Goal: Task Accomplishment & Management: Manage account settings

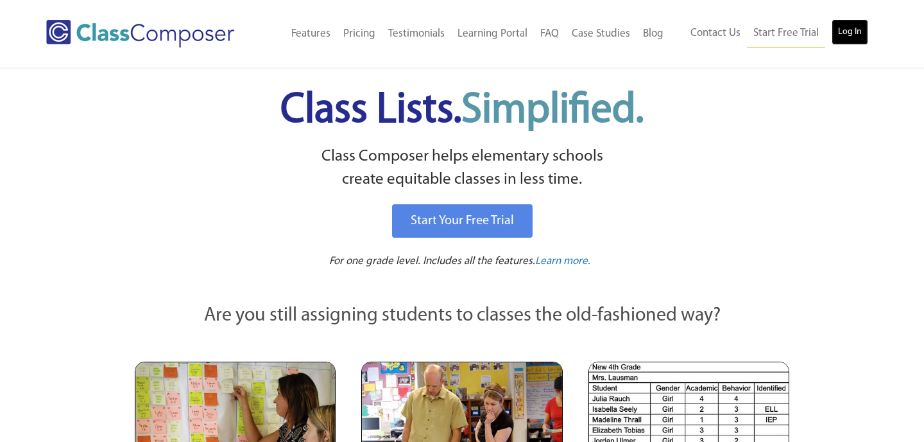
click at [846, 34] on link "Log In" at bounding box center [850, 32] width 37 height 26
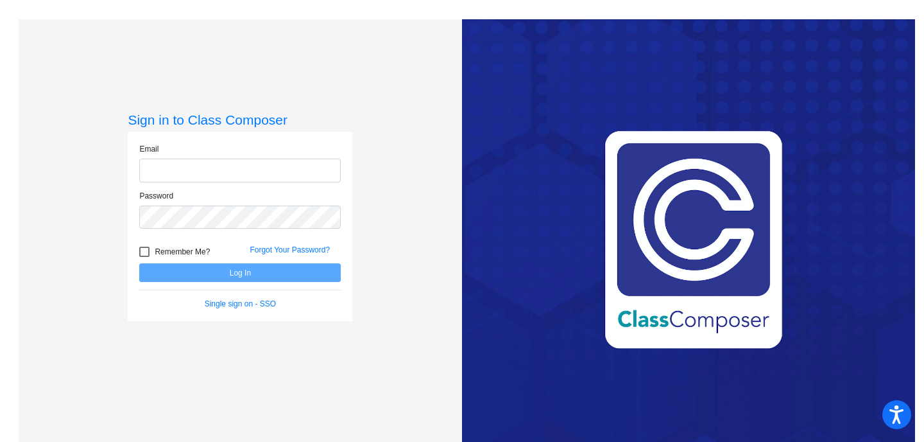
type input "[EMAIL_ADDRESS][DOMAIN_NAME]"
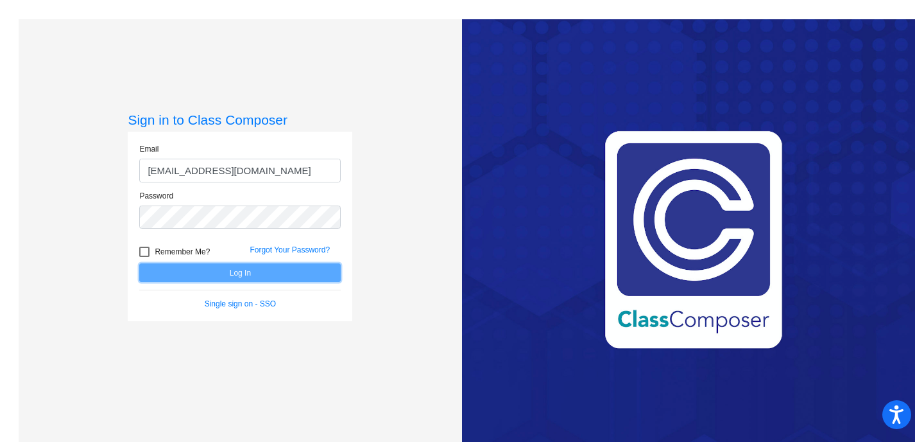
click at [242, 275] on button "Log In" at bounding box center [240, 272] width 202 height 19
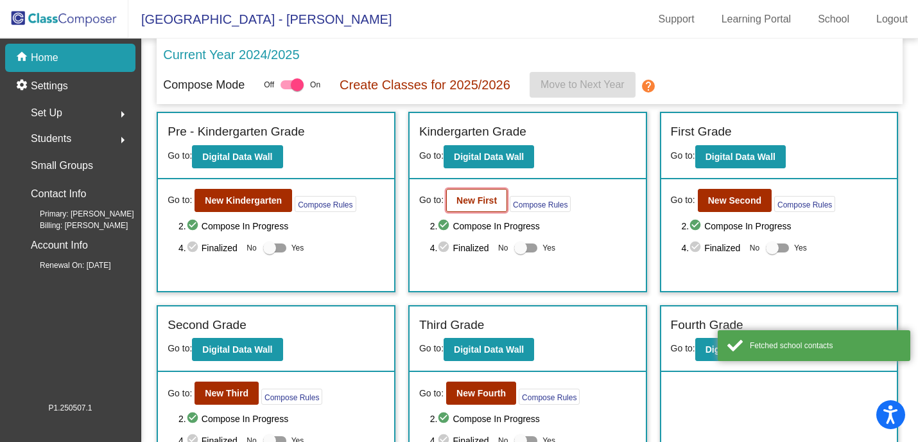
click at [481, 203] on b "New First" at bounding box center [476, 200] width 40 height 10
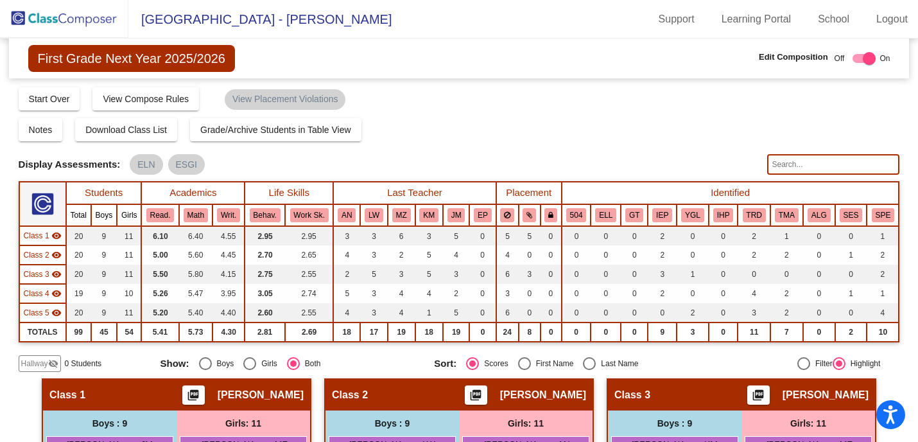
click at [905, 331] on mat-sidenav-content "First Grade Next Year 2025/2026 Edit Composition Off On Incoming Digital Data W…" at bounding box center [459, 240] width 918 height 403
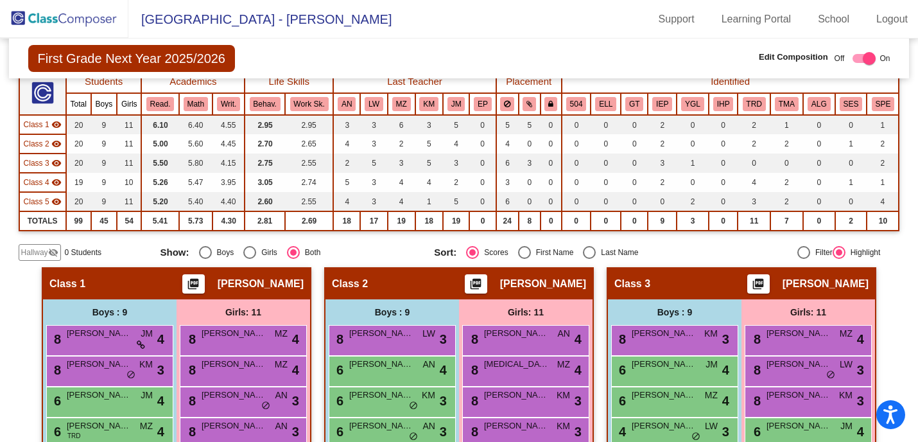
scroll to position [74, 0]
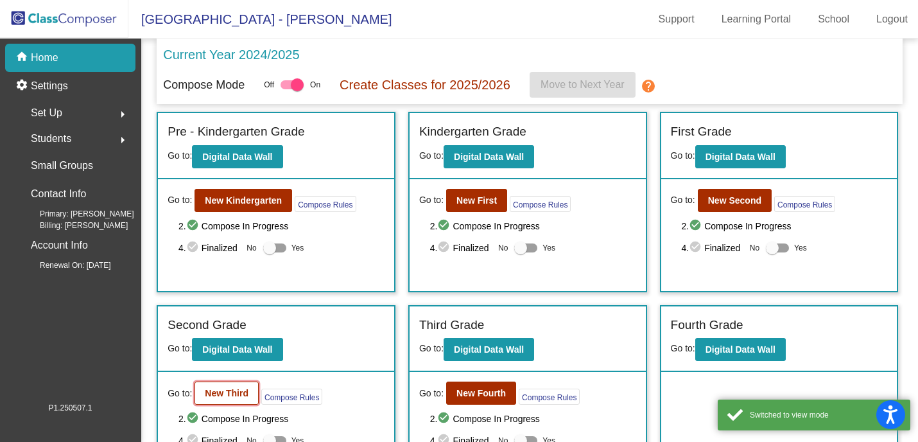
click at [225, 386] on button "New Third" at bounding box center [227, 392] width 64 height 23
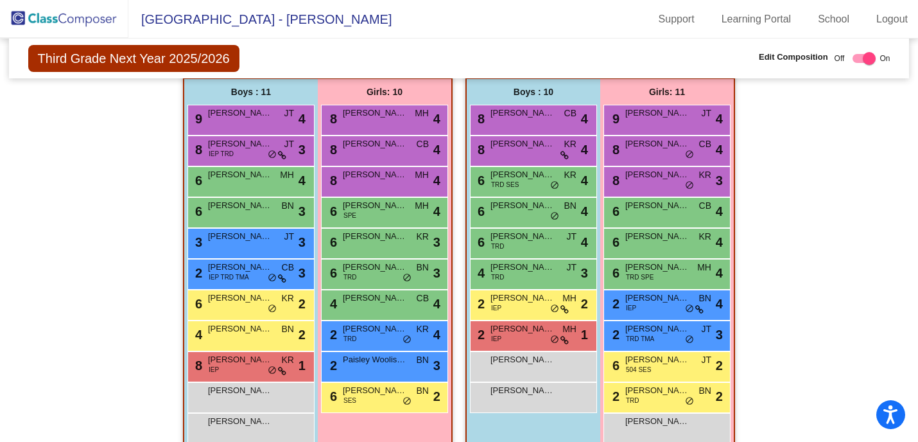
scroll to position [801, 0]
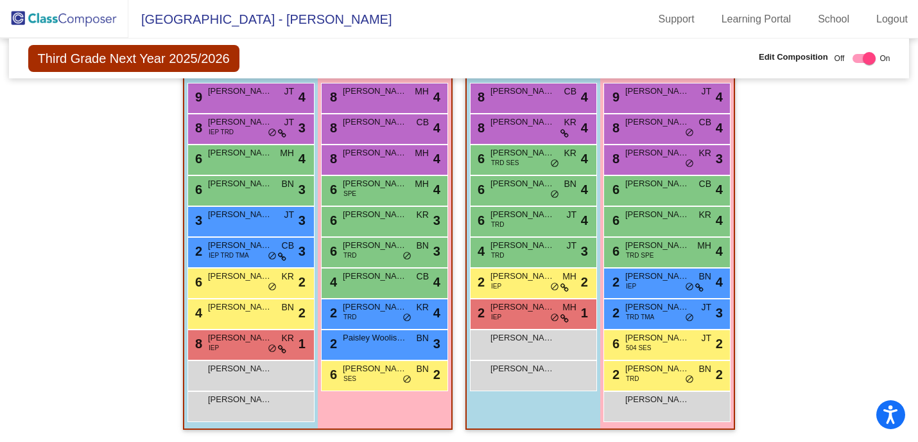
click at [877, 228] on div "Hallway - Hallway Class picture_as_pdf Add Student First Name Last Name Student…" at bounding box center [459, 9] width 881 height 865
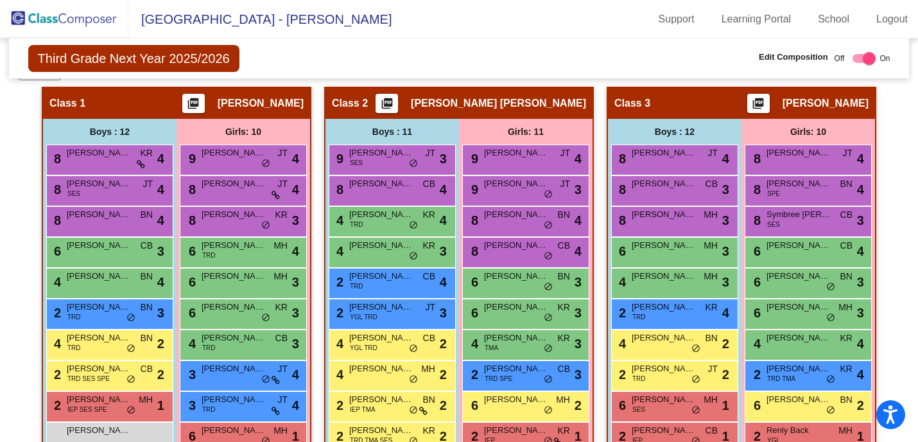
scroll to position [76, 0]
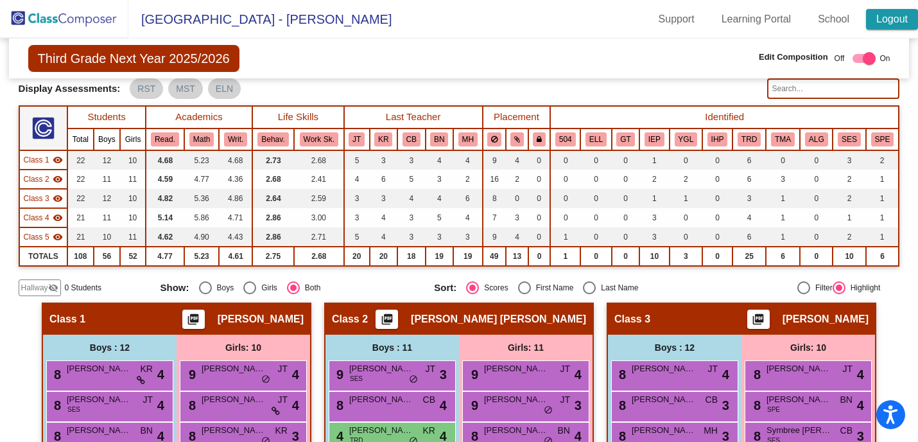
click at [884, 15] on link "Logout" at bounding box center [892, 19] width 52 height 21
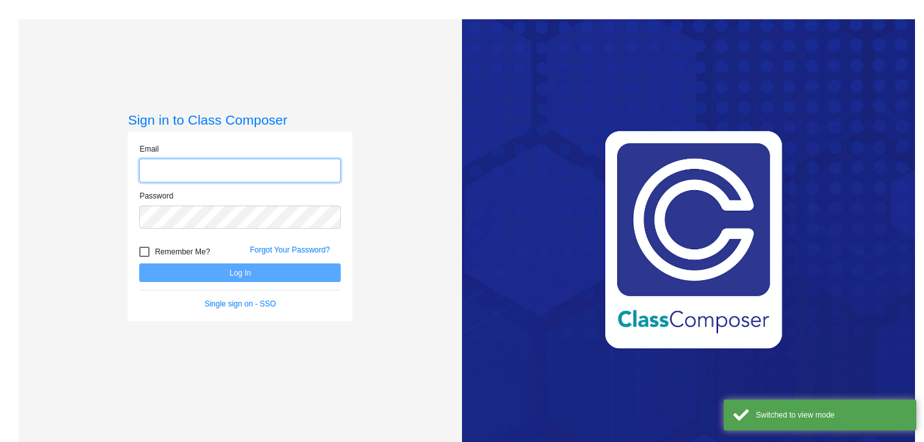
type input "mhesch@isd186.org"
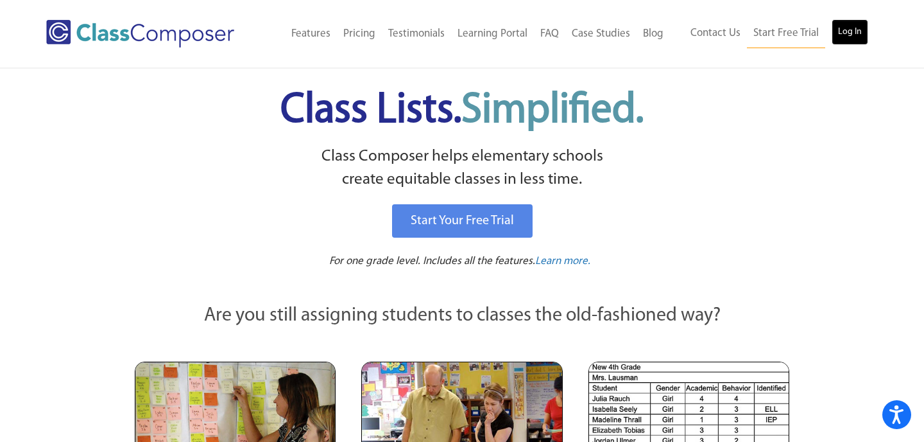
click at [843, 32] on link "Log In" at bounding box center [850, 32] width 37 height 26
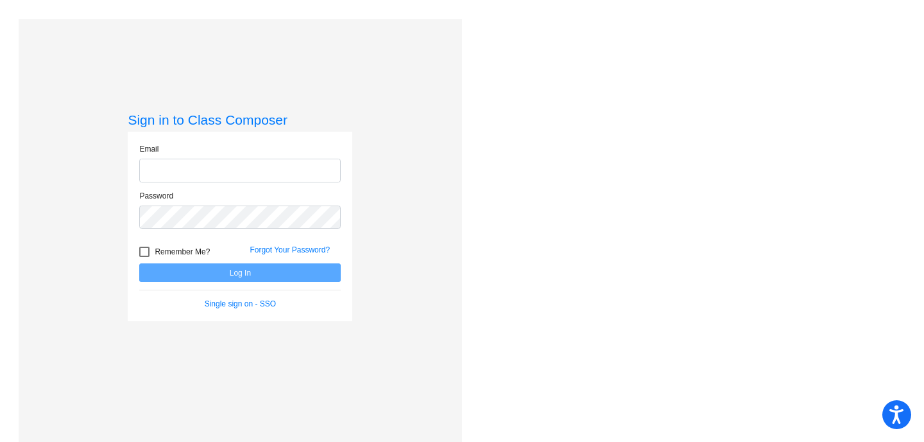
type input "[EMAIL_ADDRESS][DOMAIN_NAME]"
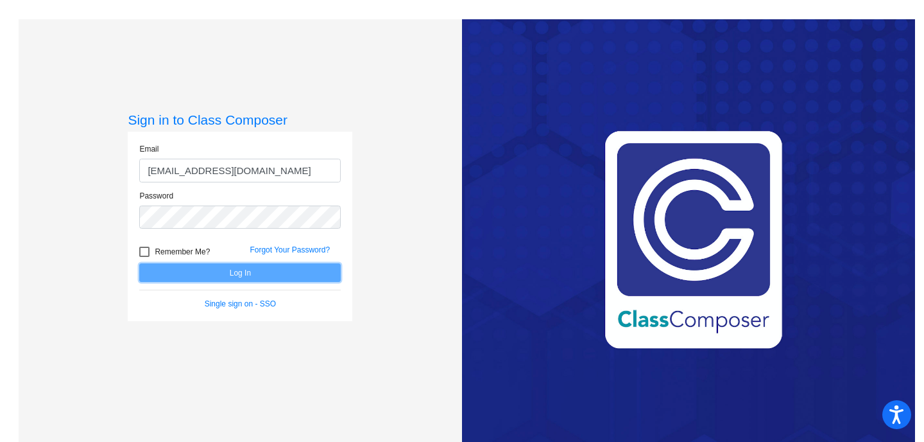
click at [268, 264] on button "Log In" at bounding box center [240, 272] width 202 height 19
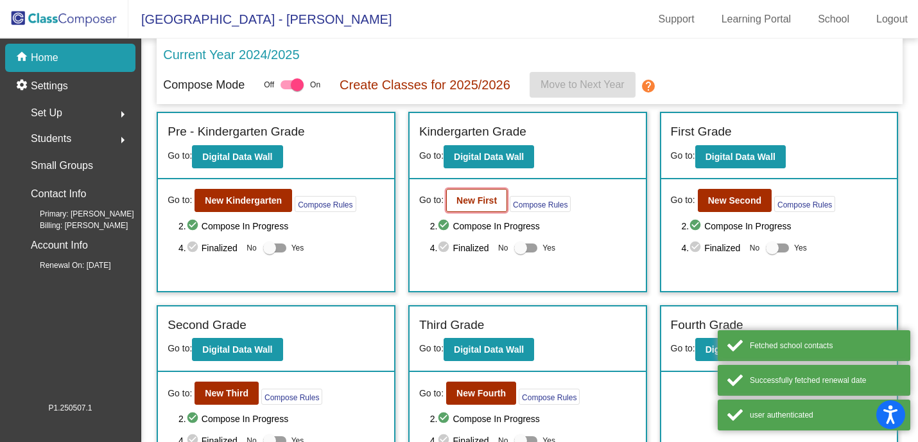
click at [478, 202] on b "New First" at bounding box center [476, 200] width 40 height 10
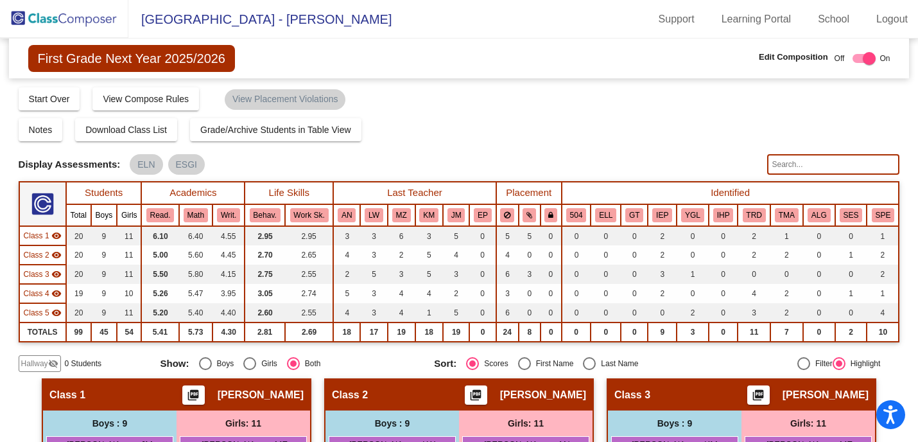
click at [685, 145] on div "Display Scores for Years: 2023 - 2024 2024 - 2025 Grade/Archive Students in Tab…" at bounding box center [459, 229] width 881 height 286
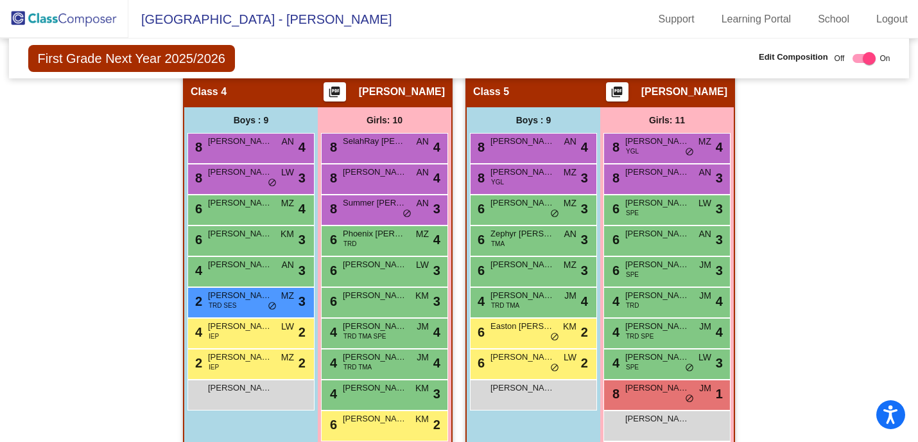
scroll to position [719, 0]
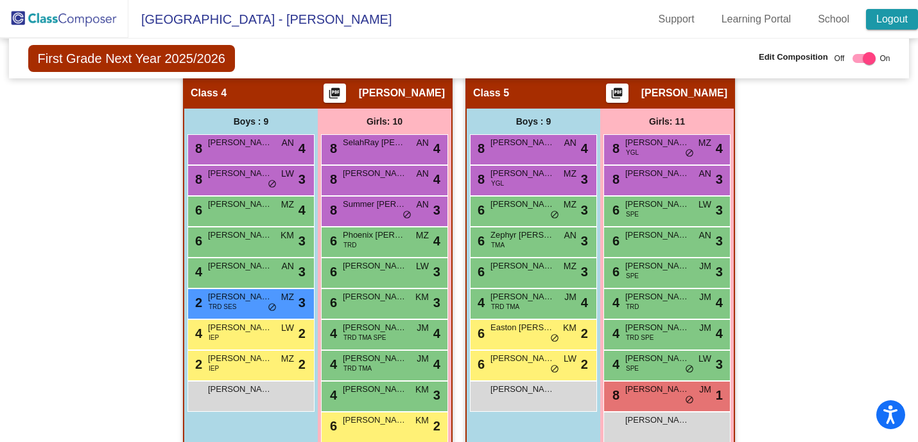
click at [880, 21] on link "Logout" at bounding box center [892, 19] width 52 height 21
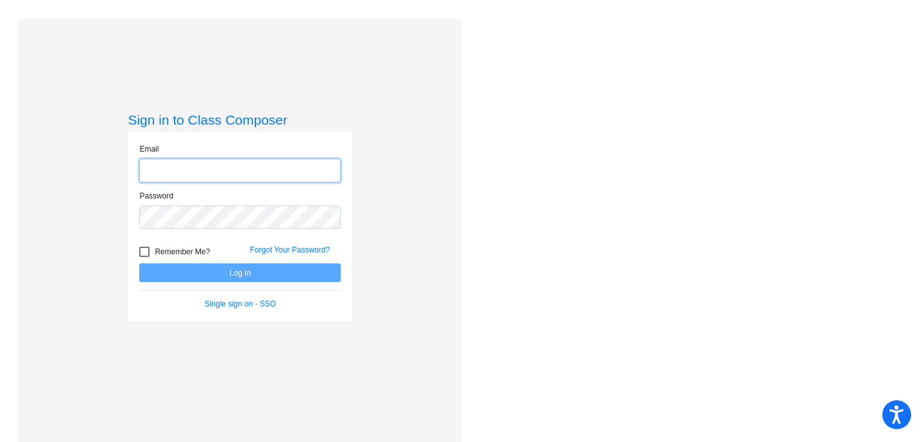
type input "mhesch@isd186.org"
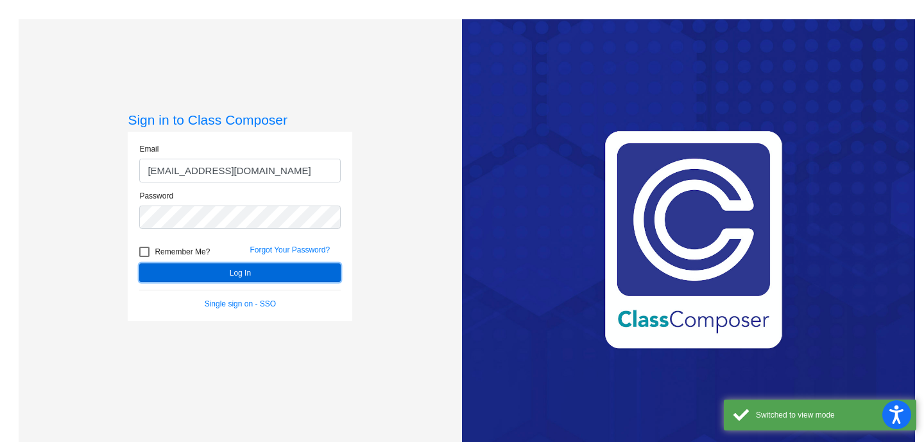
click at [201, 272] on button "Log In" at bounding box center [240, 272] width 202 height 19
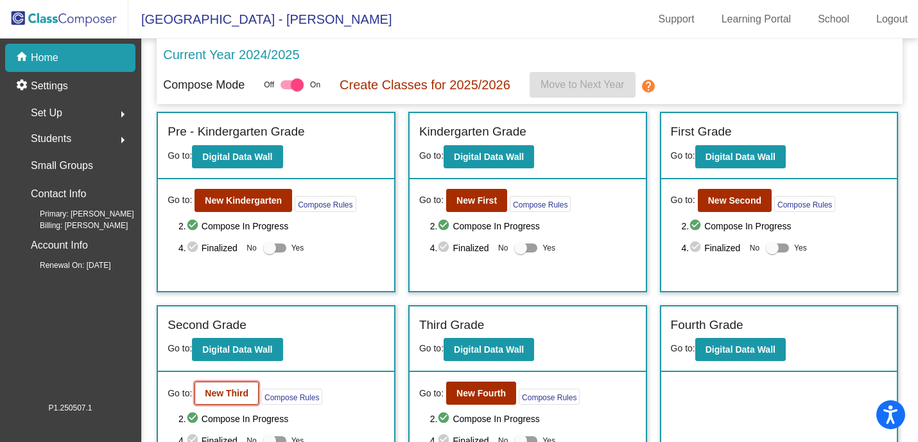
click at [212, 387] on button "New Third" at bounding box center [227, 392] width 64 height 23
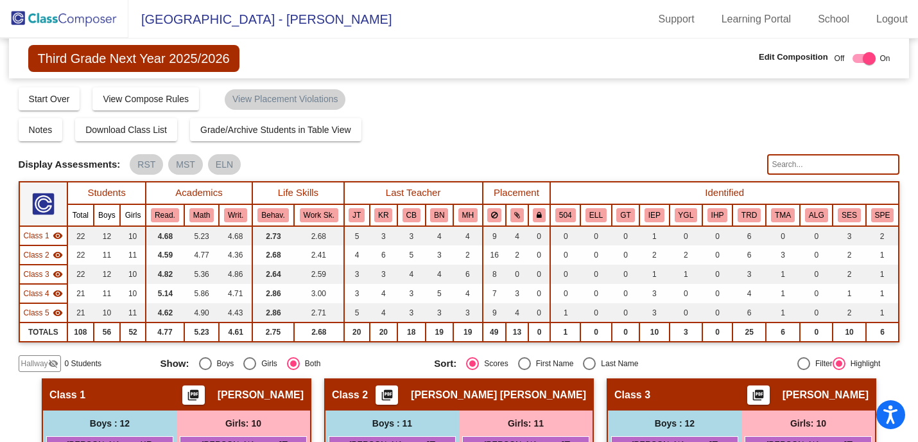
click at [476, 123] on div "Notes Download Class List Import Students Grade/Archive Students in Table View …" at bounding box center [459, 129] width 881 height 23
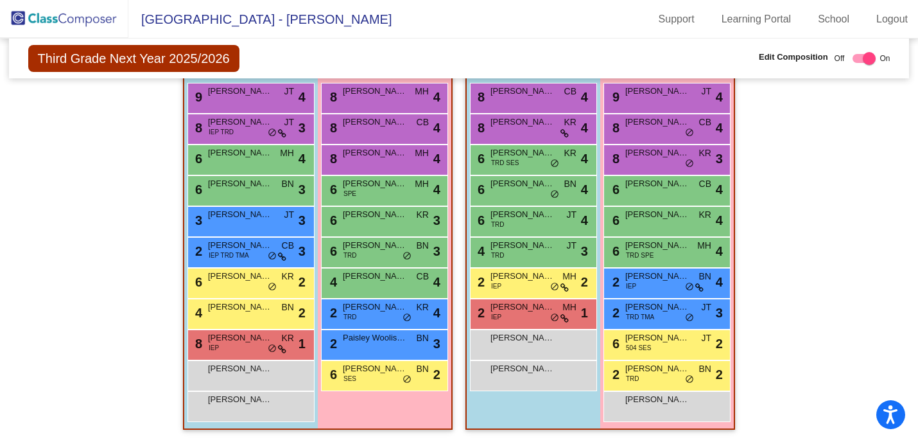
click at [89, 273] on div "Hallway - Hallway Class picture_as_pdf Add Student First Name Last Name Student…" at bounding box center [459, 9] width 881 height 865
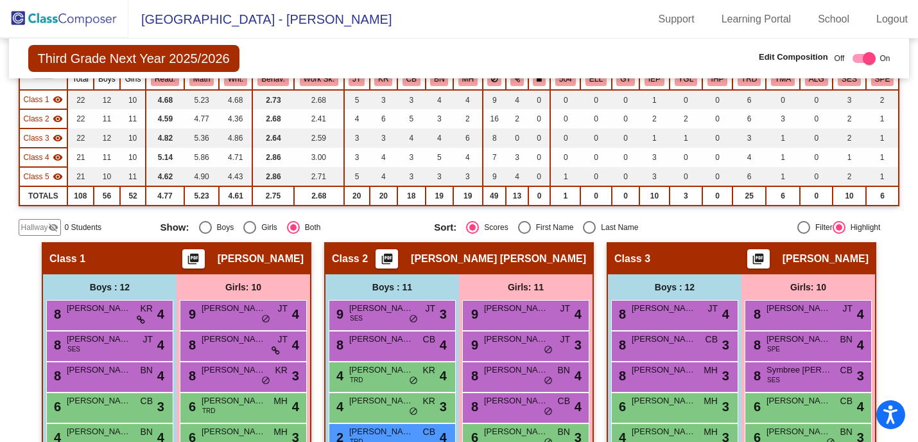
scroll to position [134, 0]
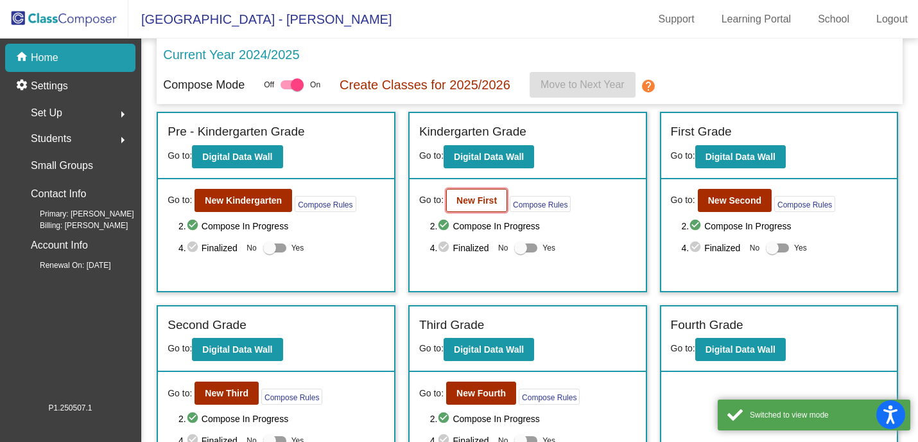
click at [471, 201] on b "New First" at bounding box center [476, 200] width 40 height 10
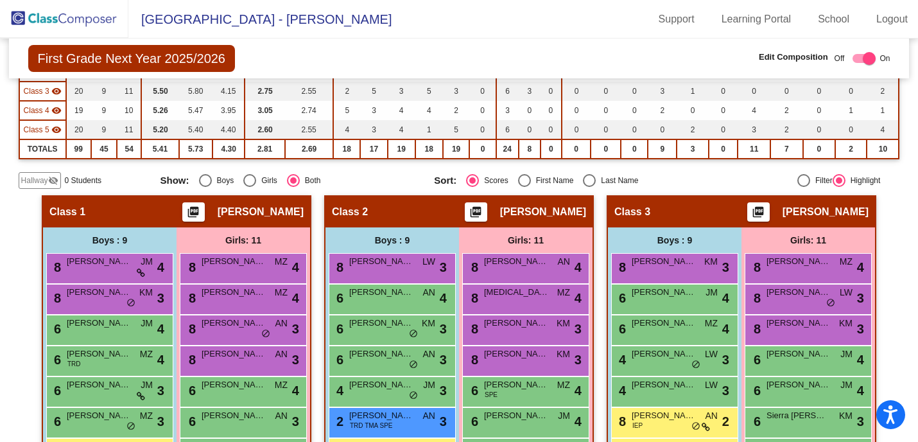
scroll to position [144, 0]
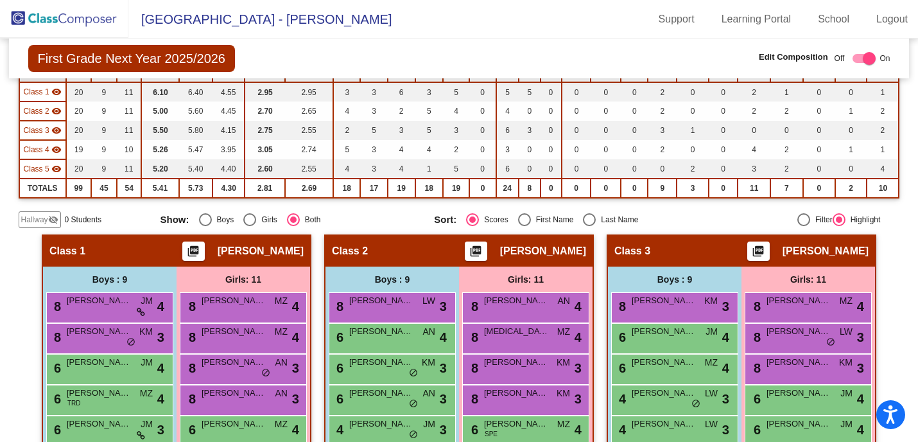
click at [403, 210] on div "Display Scores for Years: 2023 - 2024 2024 - 2025 Grade/Archive Students in Tab…" at bounding box center [459, 85] width 881 height 286
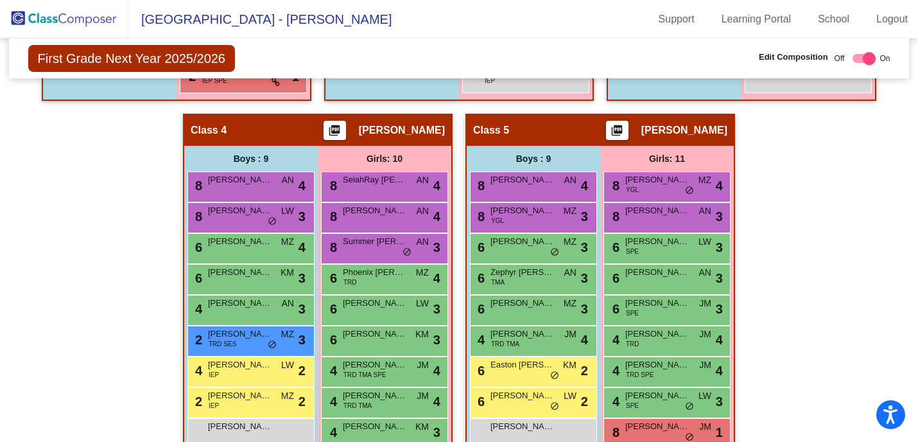
scroll to position [657, 0]
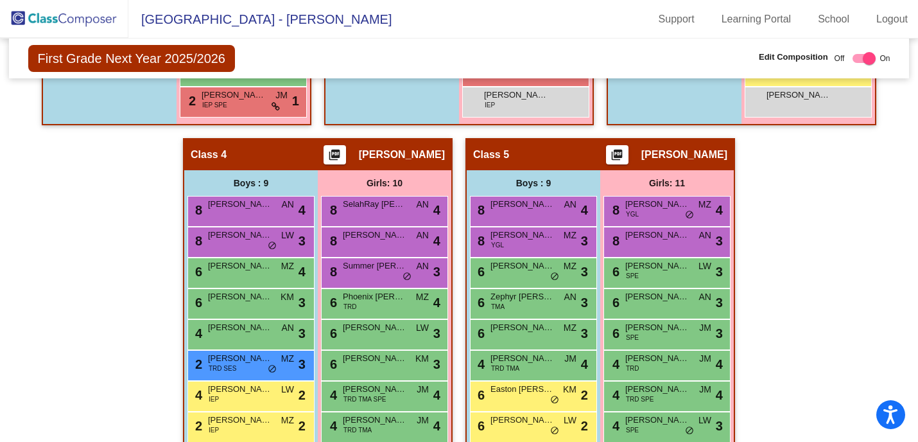
click at [127, 304] on div "Hallway - Hallway Class picture_as_pdf Add Student First Name Last Name Student…" at bounding box center [459, 138] width 881 height 835
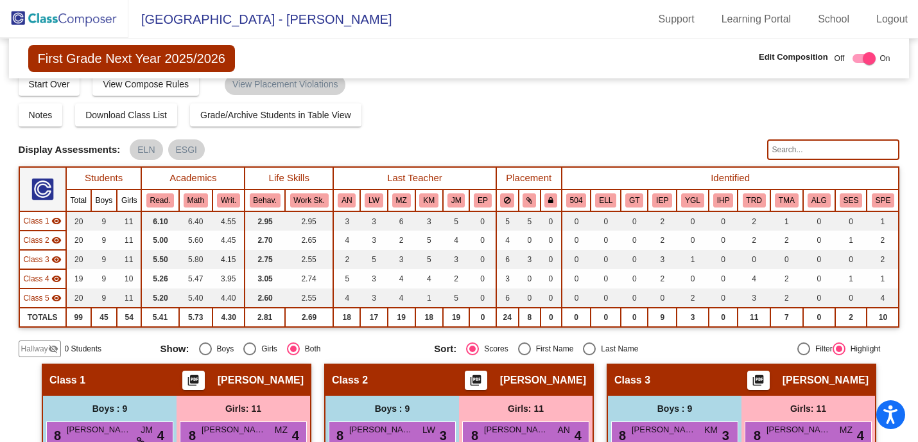
scroll to position [0, 0]
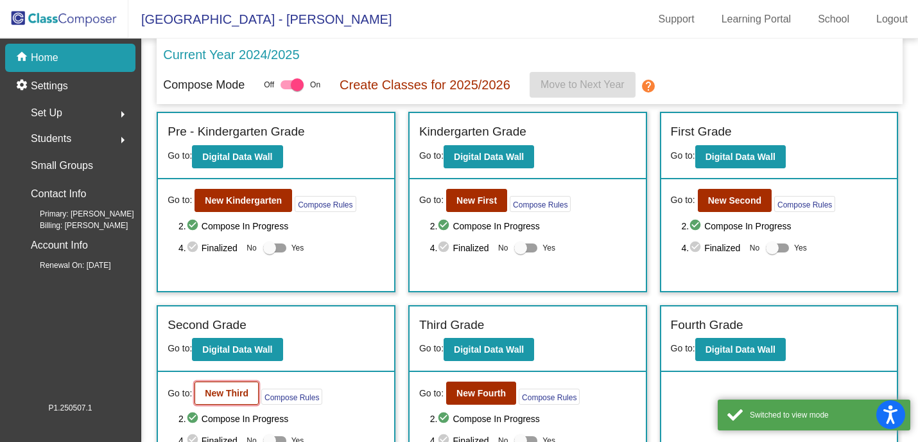
click at [236, 392] on b "New Third" at bounding box center [227, 393] width 44 height 10
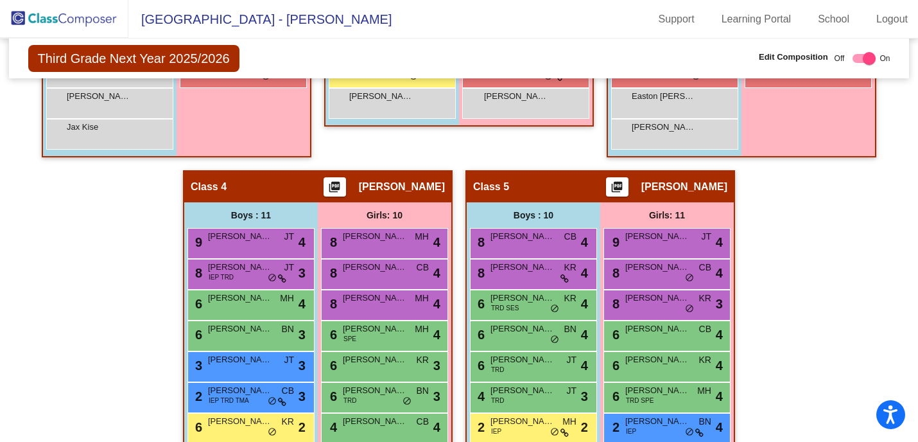
scroll to position [673, 0]
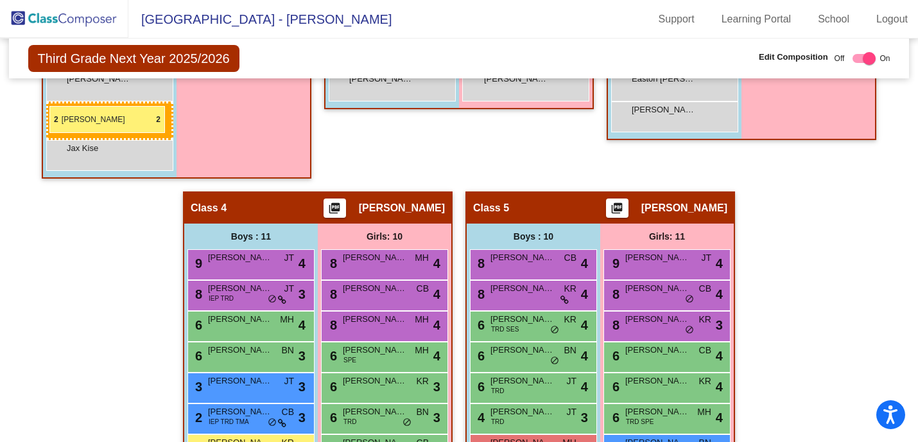
drag, startPoint x: 519, startPoint y: 413, endPoint x: 49, endPoint y: 106, distance: 561.1
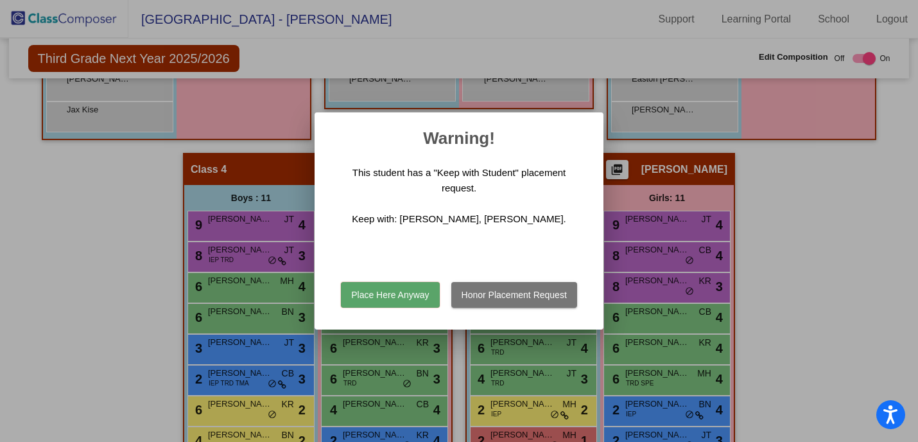
click at [399, 288] on button "Place Here Anyway" at bounding box center [390, 295] width 98 height 26
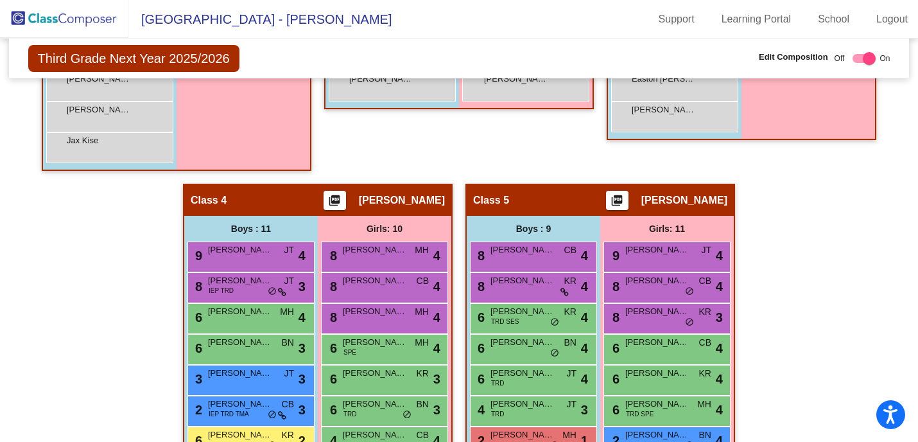
scroll to position [704, 0]
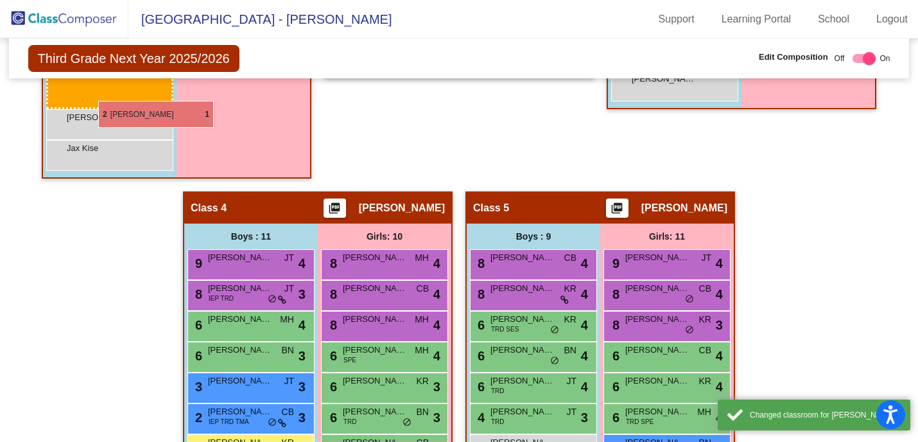
drag, startPoint x: 509, startPoint y: 410, endPoint x: 98, endPoint y: 101, distance: 514.4
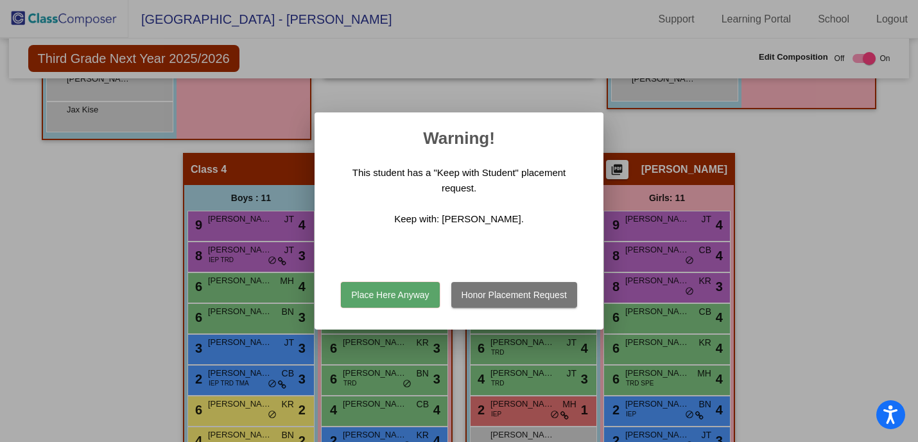
click at [360, 296] on button "Place Here Anyway" at bounding box center [390, 295] width 98 height 26
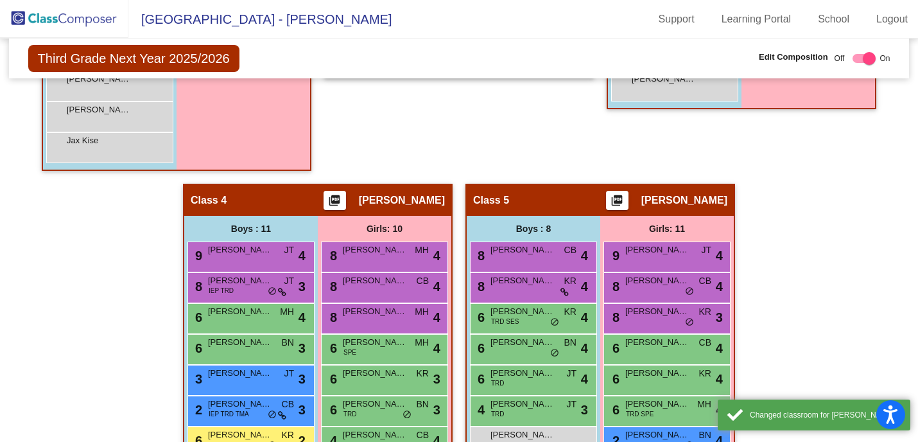
scroll to position [707, 0]
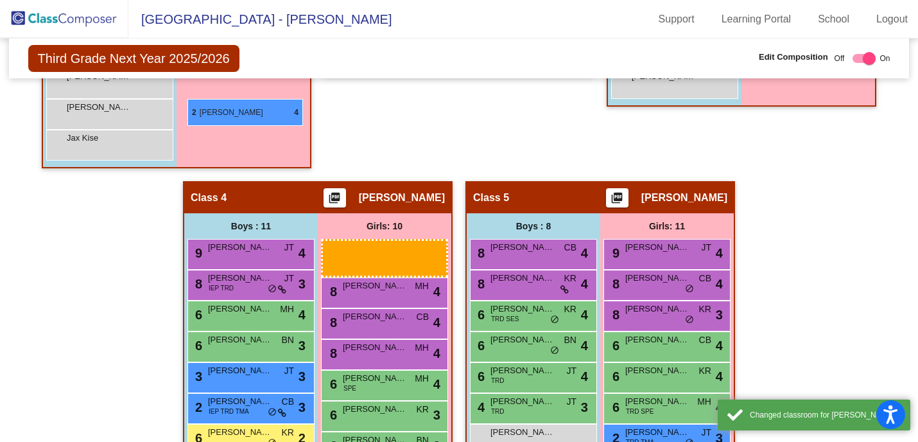
drag, startPoint x: 629, startPoint y: 431, endPoint x: 187, endPoint y: 99, distance: 552.5
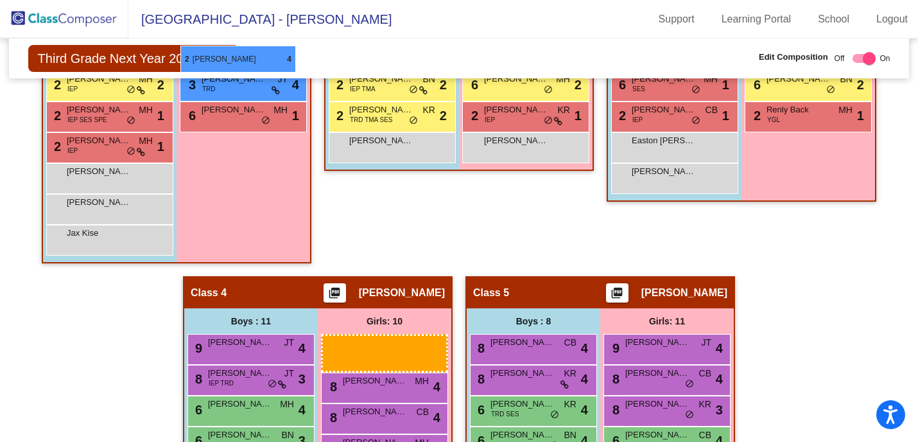
scroll to position [607, 0]
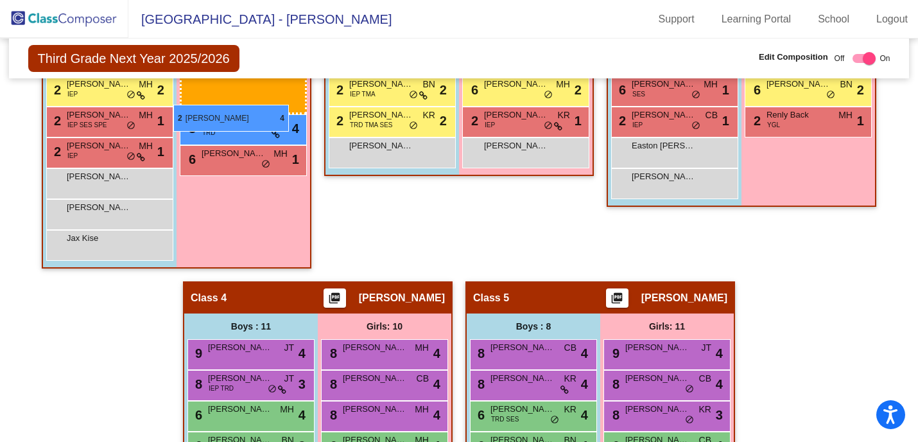
drag, startPoint x: 638, startPoint y: 428, endPoint x: 173, endPoint y: 105, distance: 565.8
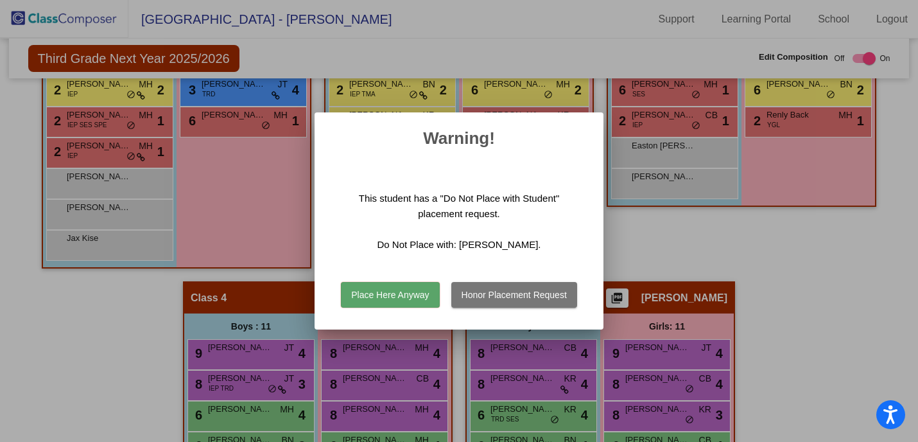
click at [375, 289] on button "Place Here Anyway" at bounding box center [390, 295] width 98 height 26
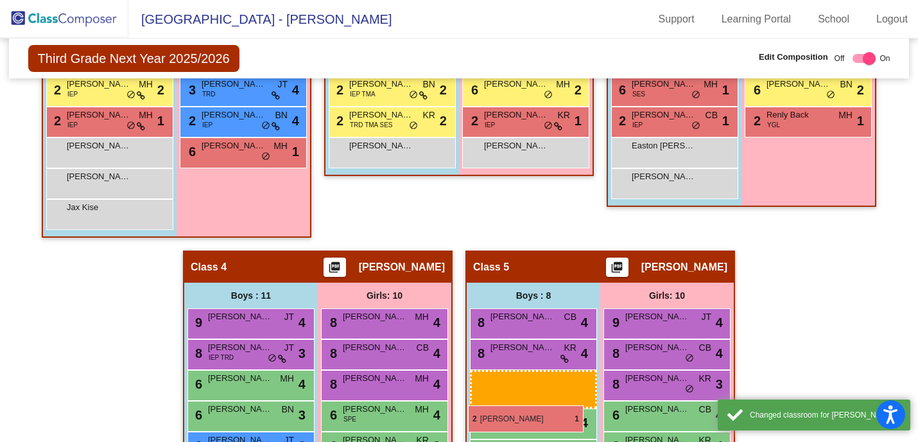
drag, startPoint x: 98, startPoint y: 119, endPoint x: 468, endPoint y: 405, distance: 467.3
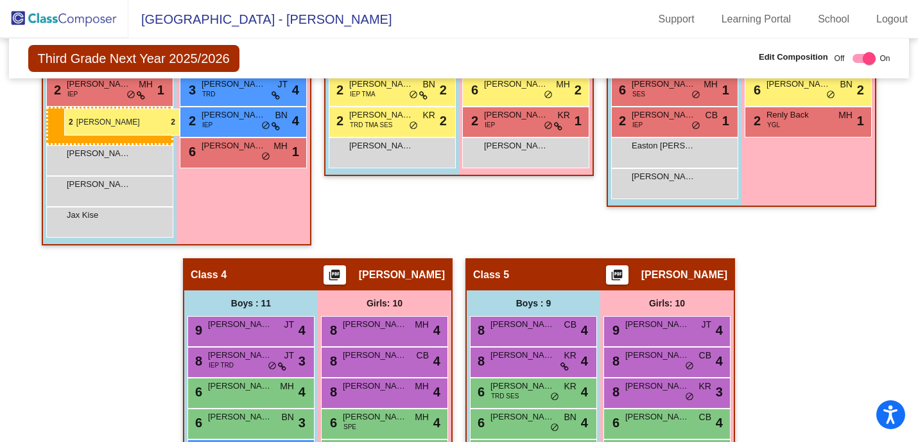
drag, startPoint x: 96, startPoint y: 90, endPoint x: 56, endPoint y: 111, distance: 45.1
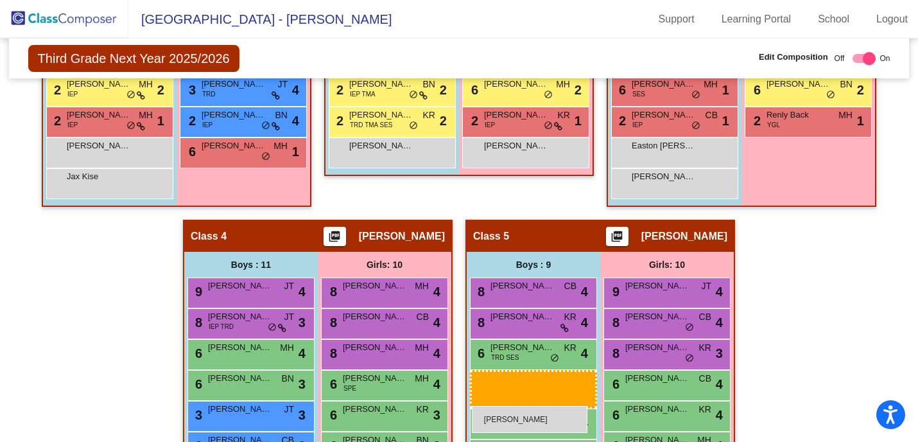
drag, startPoint x: 71, startPoint y: 179, endPoint x: 472, endPoint y: 406, distance: 460.3
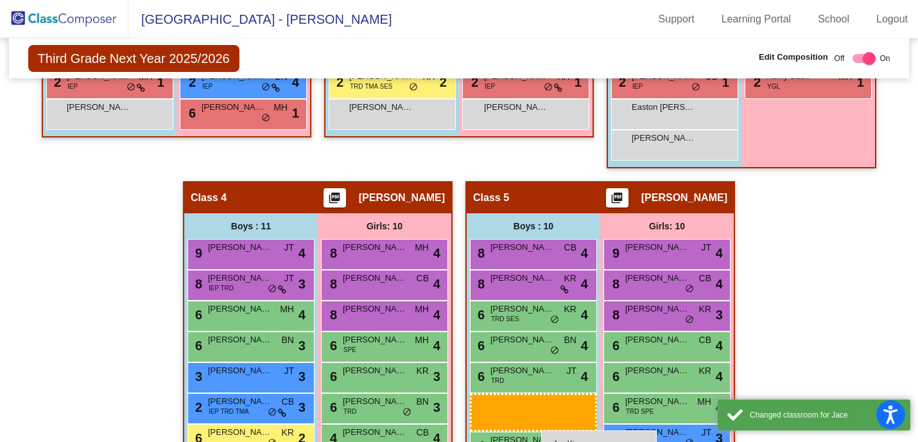
scroll to position [650, 0]
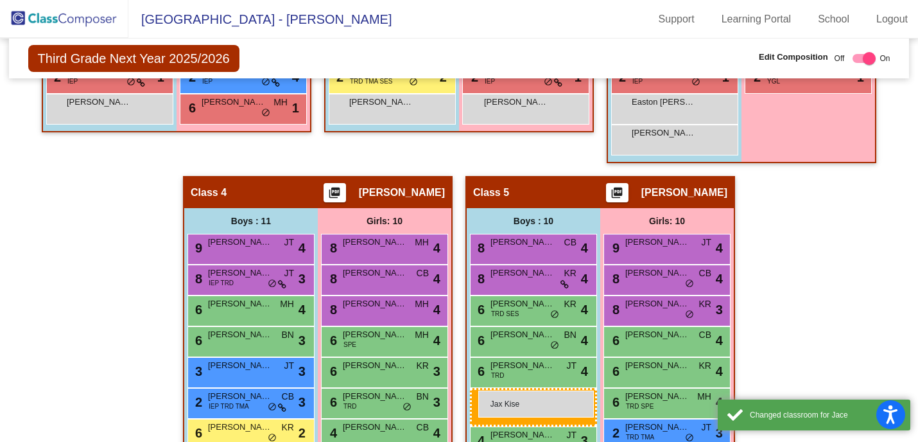
drag, startPoint x: 117, startPoint y: 185, endPoint x: 473, endPoint y: 389, distance: 410.1
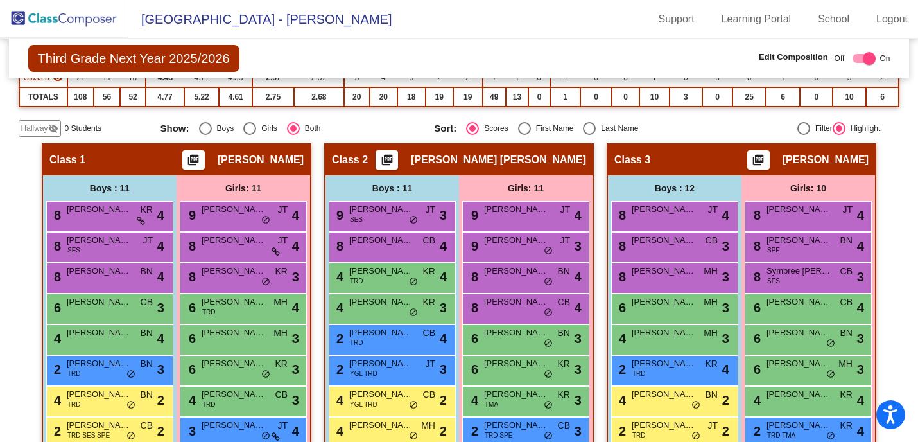
scroll to position [230, 0]
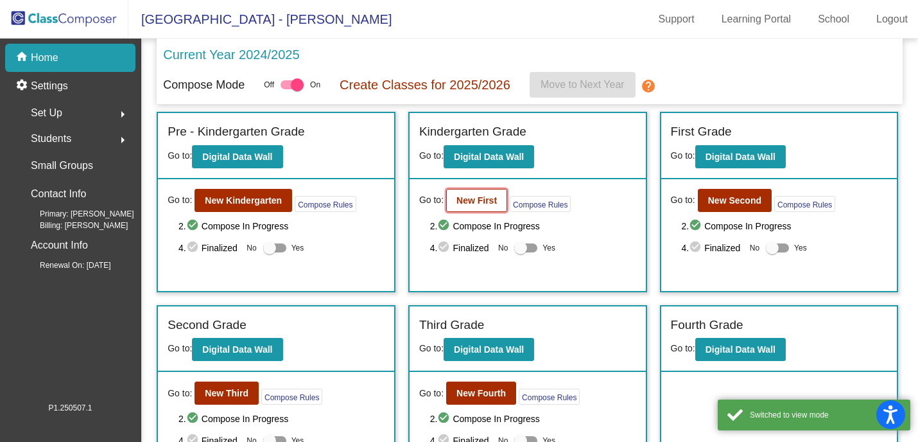
click at [464, 198] on b "New First" at bounding box center [476, 200] width 40 height 10
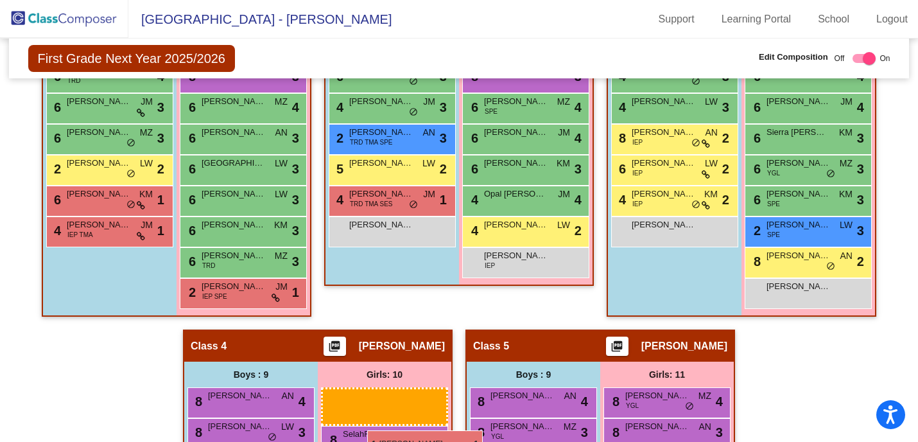
scroll to position [474, 0]
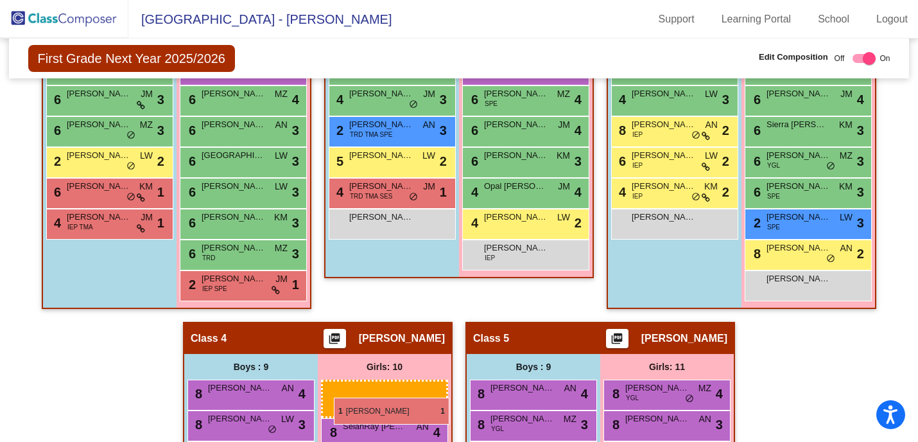
drag, startPoint x: 500, startPoint y: 314, endPoint x: 334, endPoint y: 397, distance: 186.0
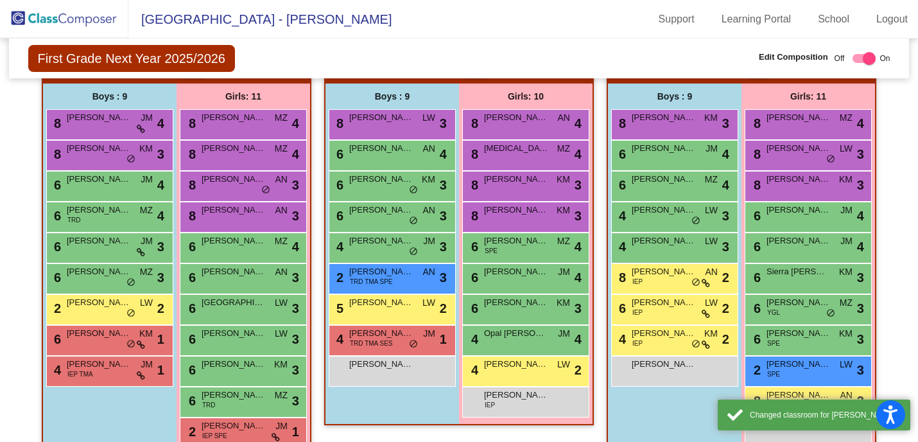
scroll to position [313, 0]
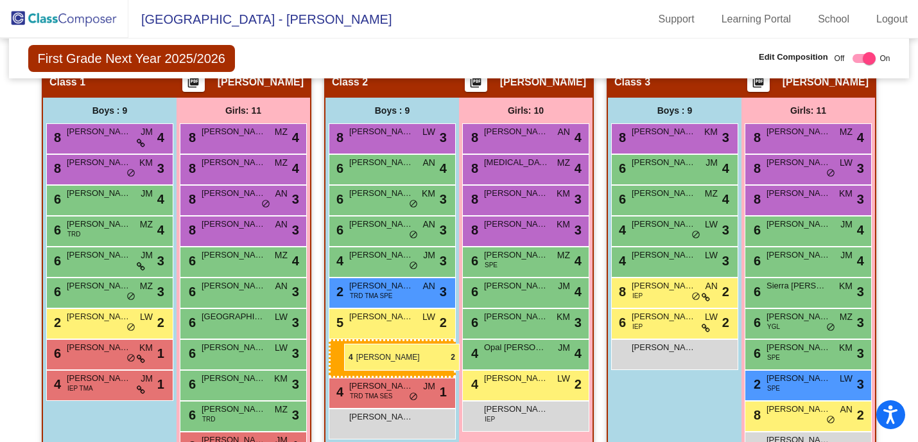
drag, startPoint x: 640, startPoint y: 356, endPoint x: 344, endPoint y: 343, distance: 296.2
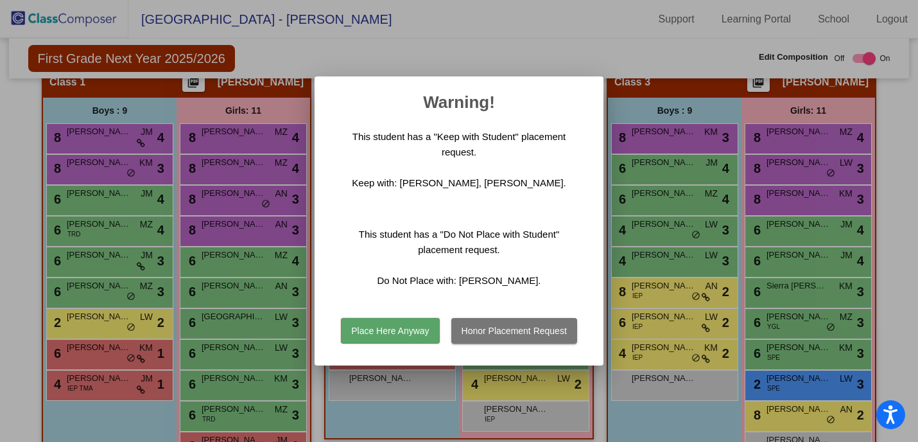
click at [395, 334] on button "Place Here Anyway" at bounding box center [390, 331] width 98 height 26
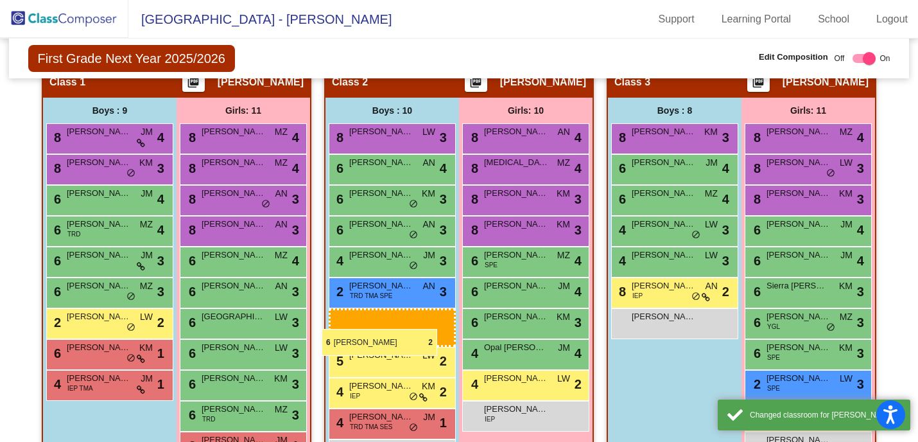
drag, startPoint x: 636, startPoint y: 320, endPoint x: 322, endPoint y: 329, distance: 314.0
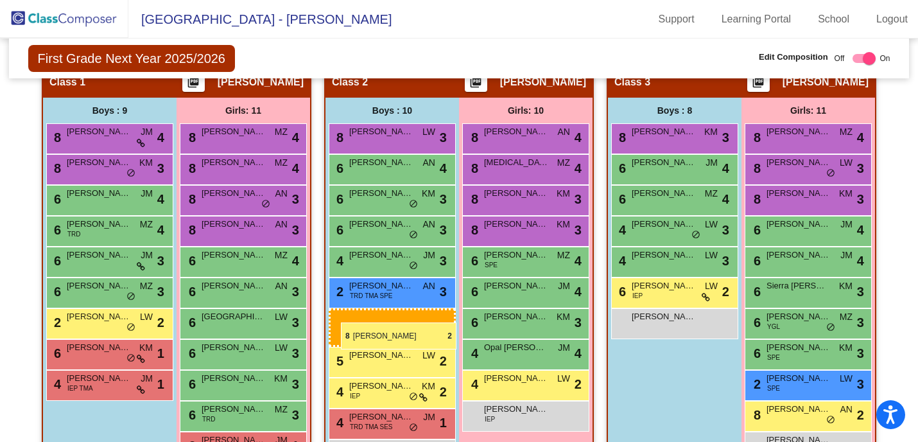
drag, startPoint x: 603, startPoint y: 298, endPoint x: 341, endPoint y: 322, distance: 263.7
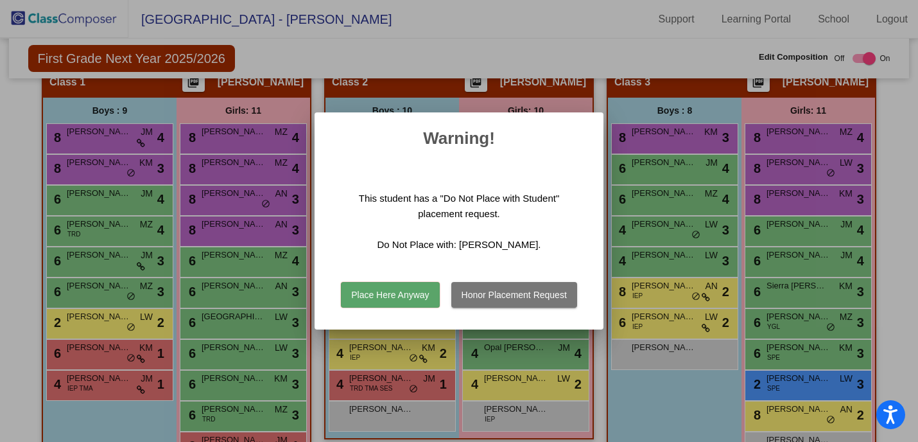
click at [374, 286] on button "Place Here Anyway" at bounding box center [390, 295] width 98 height 26
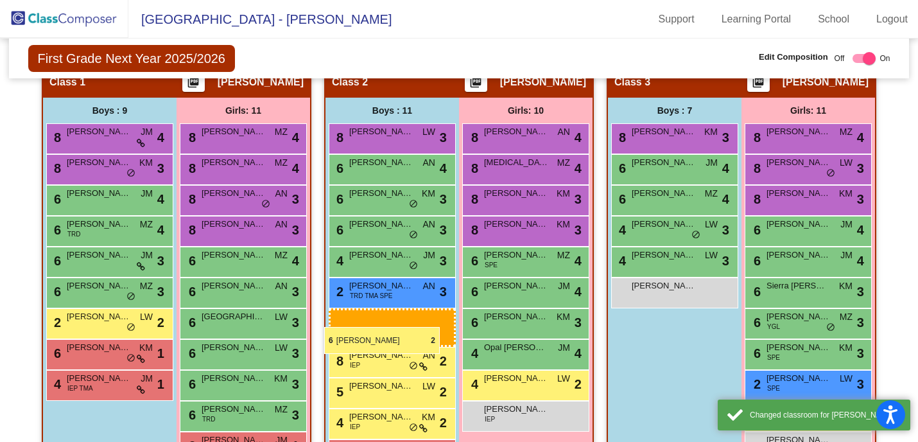
drag, startPoint x: 641, startPoint y: 297, endPoint x: 324, endPoint y: 327, distance: 317.9
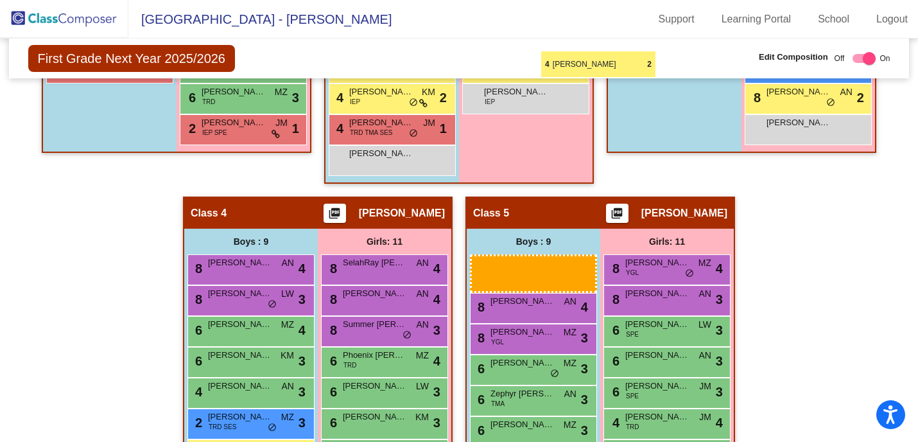
scroll to position [609, 0]
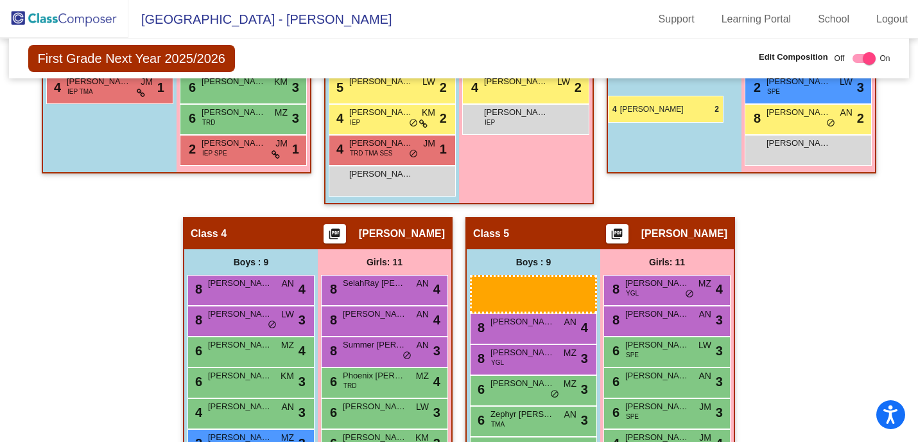
drag, startPoint x: 256, startPoint y: 348, endPoint x: 608, endPoint y: 96, distance: 432.9
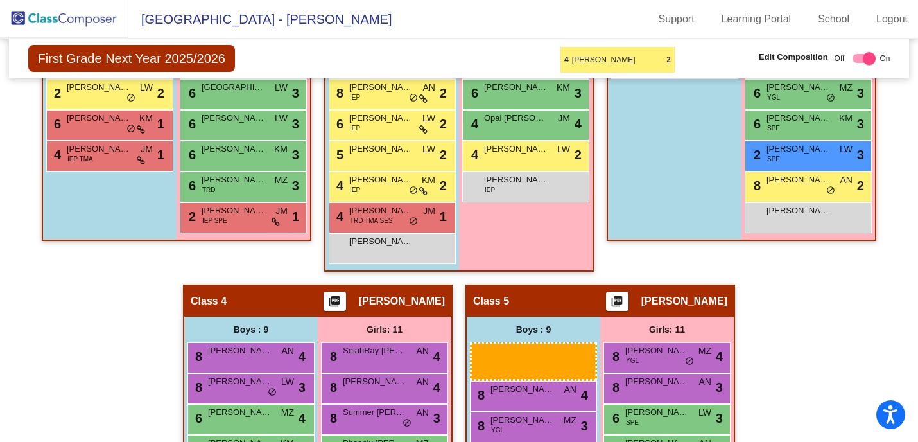
scroll to position [539, 0]
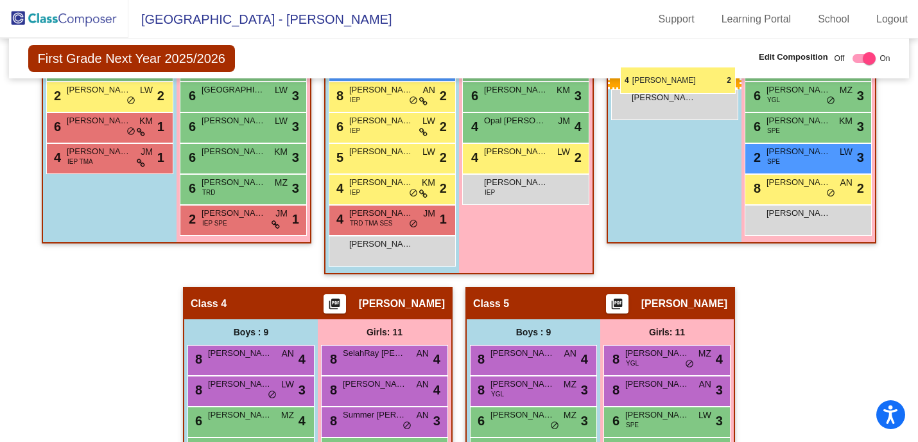
drag, startPoint x: 220, startPoint y: 305, endPoint x: 620, endPoint y: 66, distance: 465.8
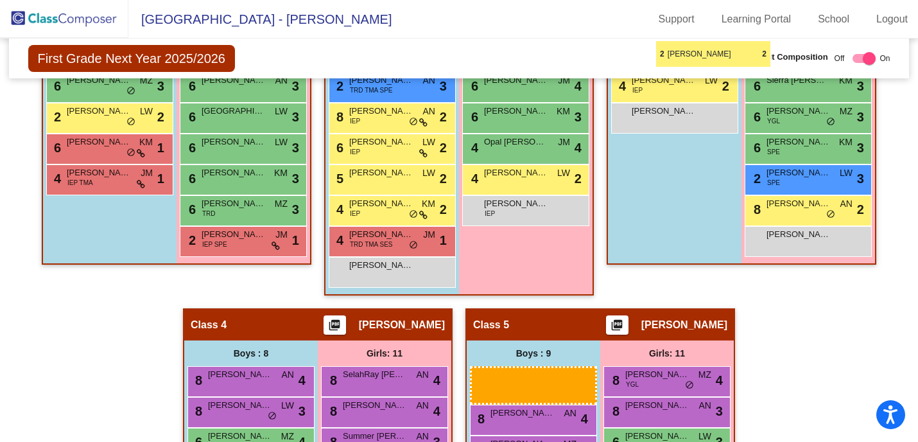
scroll to position [490, 0]
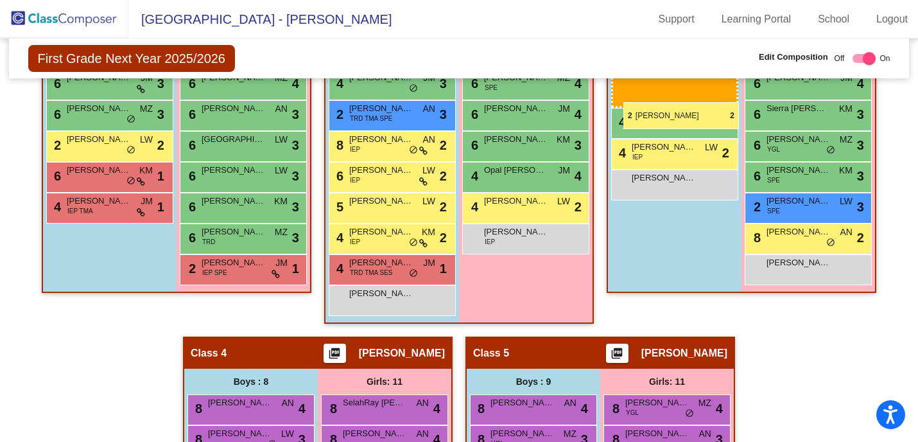
drag, startPoint x: 240, startPoint y: 307, endPoint x: 623, endPoint y: 101, distance: 434.9
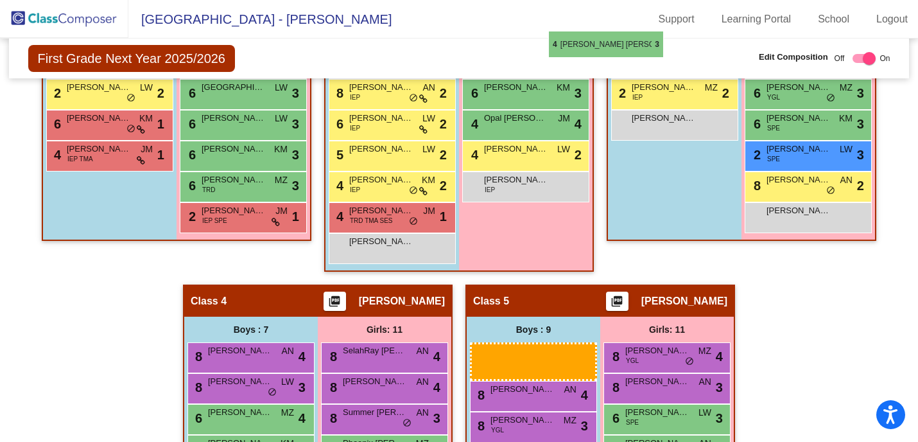
scroll to position [529, 0]
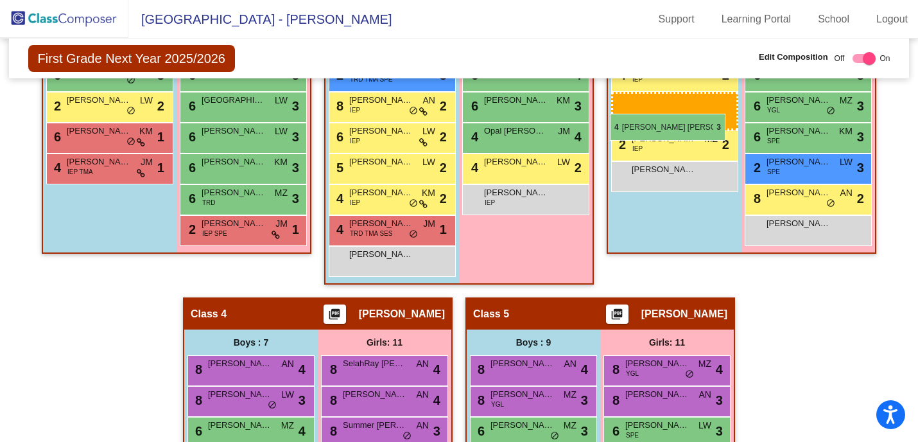
drag, startPoint x: 237, startPoint y: 223, endPoint x: 610, endPoint y: 113, distance: 389.0
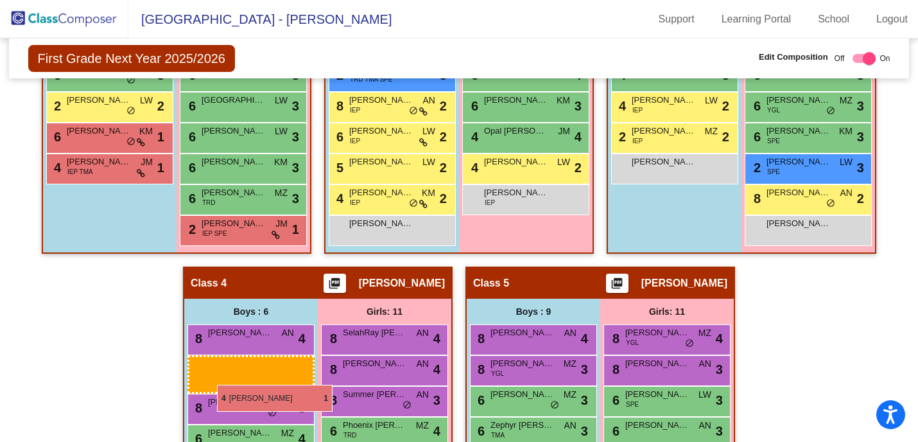
drag, startPoint x: 401, startPoint y: 231, endPoint x: 217, endPoint y: 385, distance: 239.3
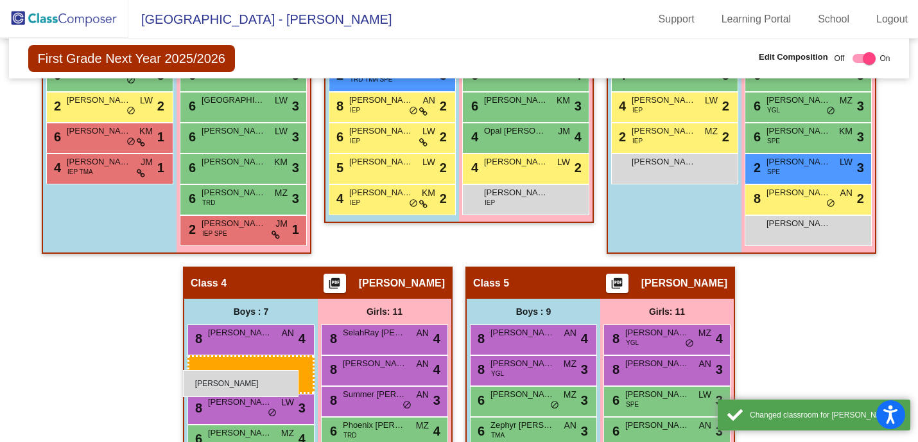
drag, startPoint x: 365, startPoint y: 233, endPoint x: 183, endPoint y: 370, distance: 227.4
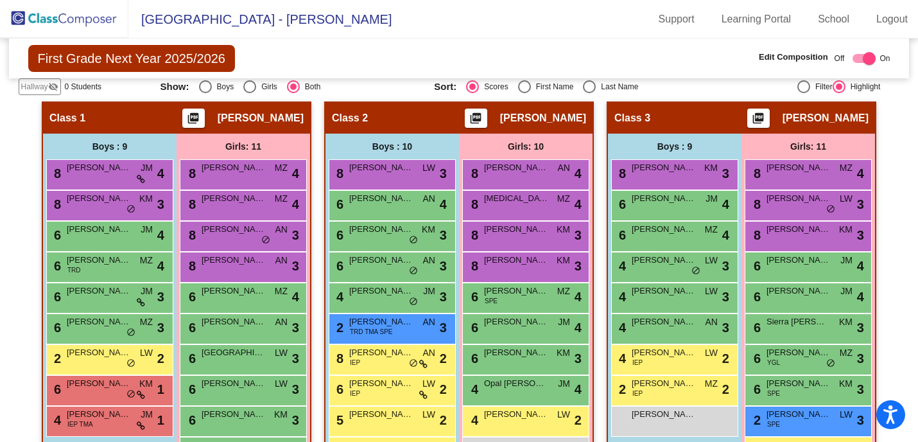
scroll to position [266, 0]
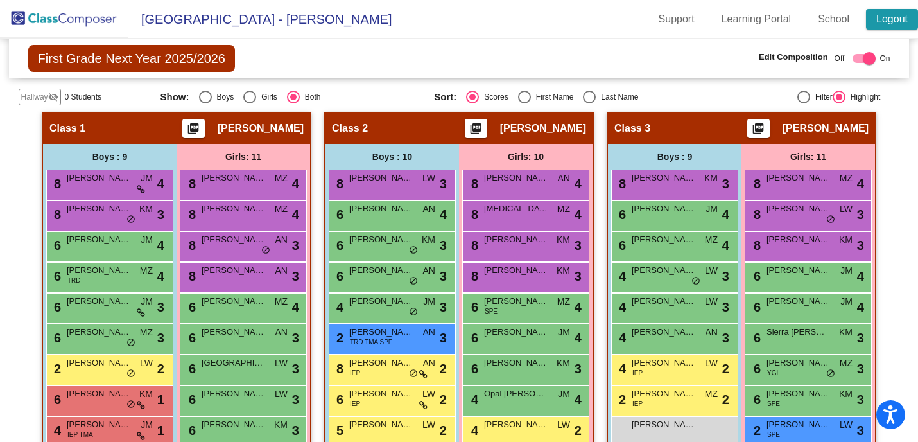
click at [892, 22] on link "Logout" at bounding box center [892, 19] width 52 height 21
